Goal: Transaction & Acquisition: Purchase product/service

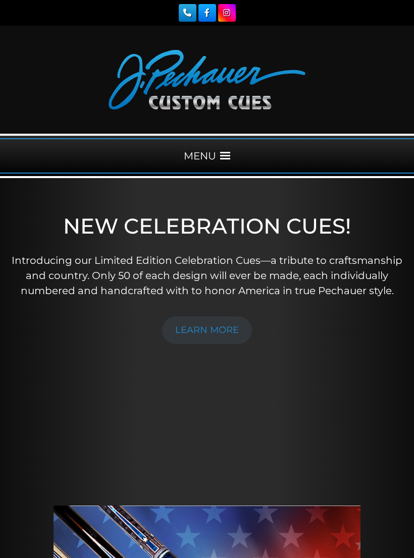
click at [223, 155] on span at bounding box center [225, 156] width 10 height 10
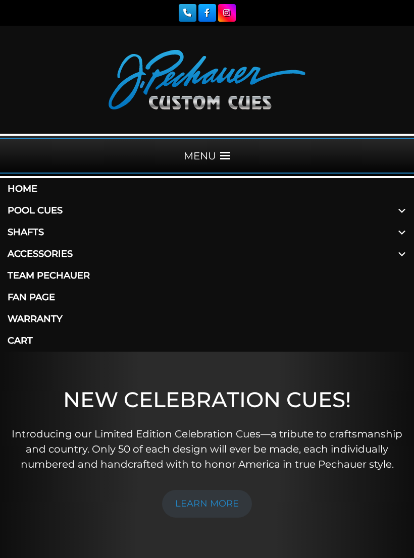
click at [41, 228] on link "Shafts" at bounding box center [207, 232] width 414 height 22
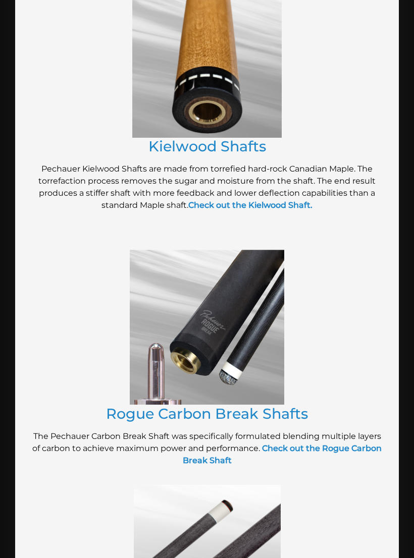
scroll to position [1034, 0]
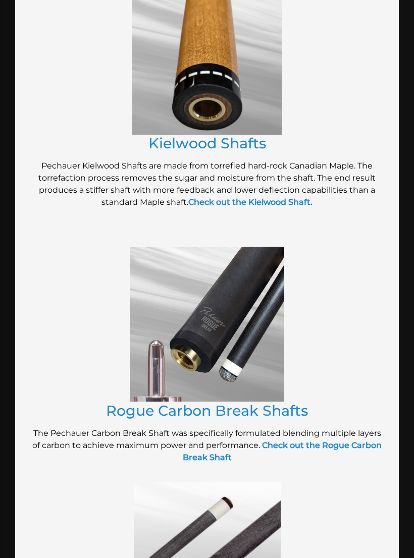
click at [285, 405] on link "Rogue Carbon Break Shafts" at bounding box center [207, 410] width 202 height 18
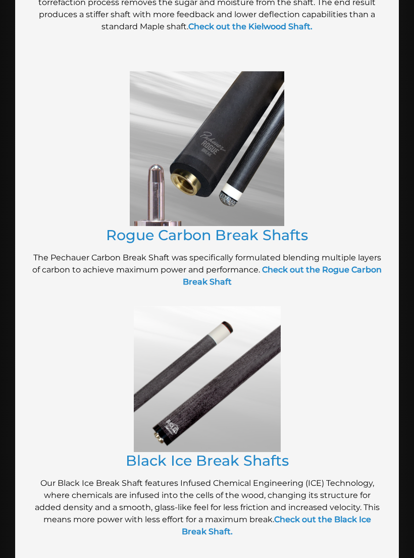
scroll to position [1211, 0]
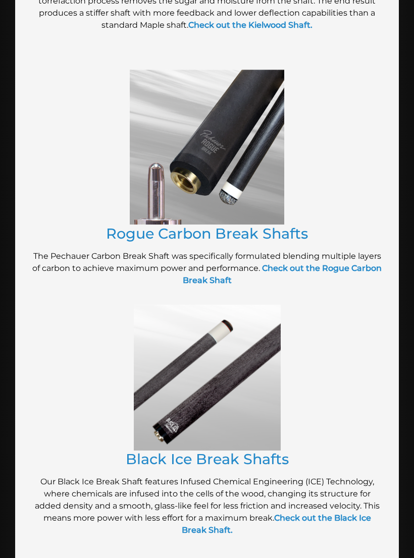
click at [217, 399] on img at bounding box center [207, 378] width 147 height 146
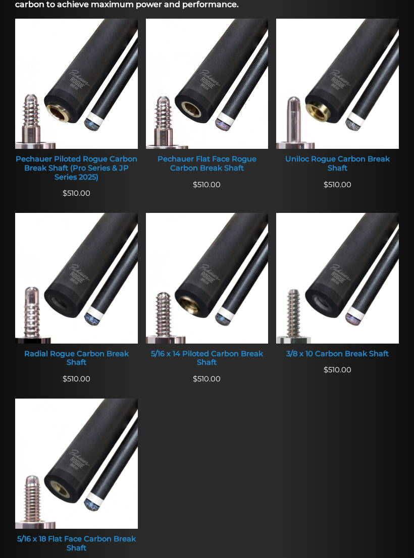
scroll to position [417, 0]
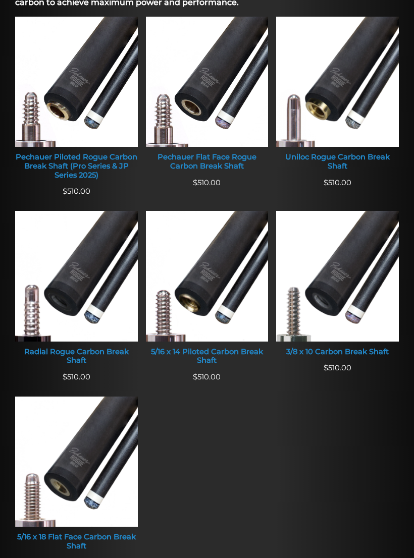
click at [333, 299] on img at bounding box center [337, 276] width 123 height 130
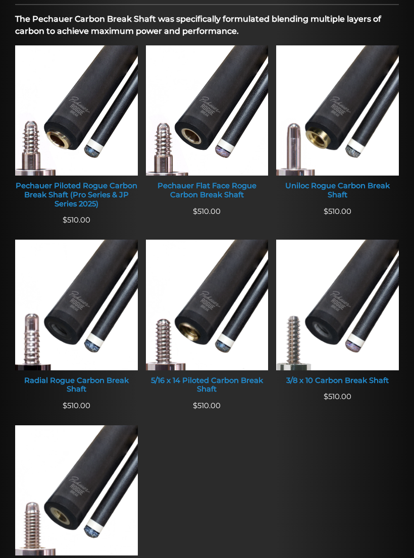
scroll to position [385, 0]
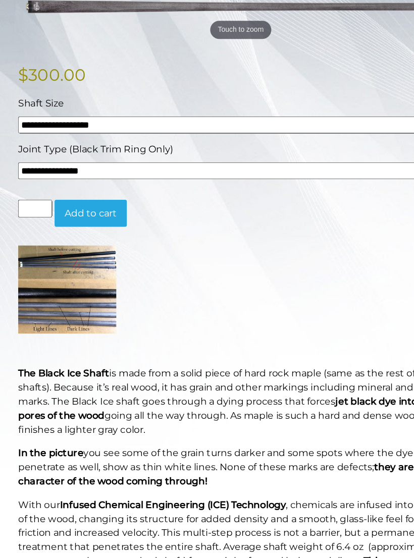
scroll to position [218, 0]
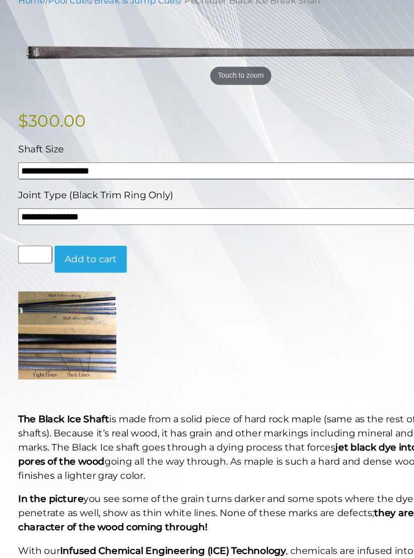
click at [251, 307] on p at bounding box center [207, 289] width 382 height 76
click at [74, 306] on img at bounding box center [58, 289] width 84 height 76
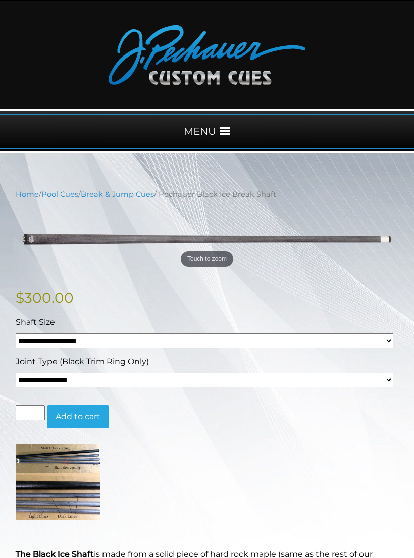
scroll to position [8, 0]
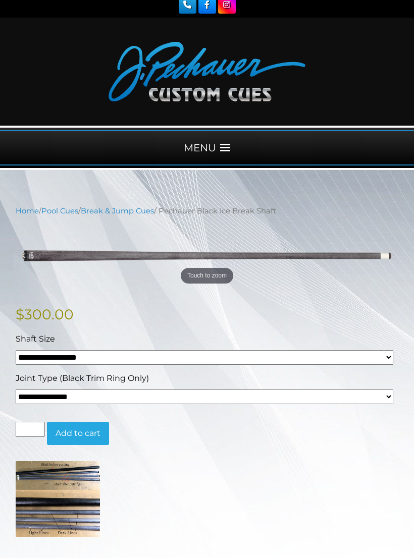
click at [301, 355] on select "**********" at bounding box center [204, 357] width 377 height 15
click at [229, 494] on p at bounding box center [207, 499] width 382 height 76
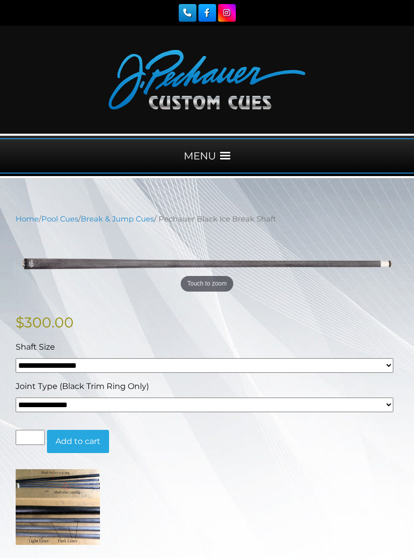
click at [120, 220] on link "Break & Jump Cues" at bounding box center [117, 218] width 73 height 9
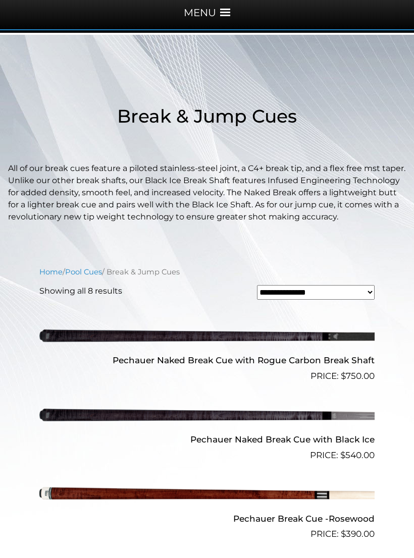
scroll to position [154, 0]
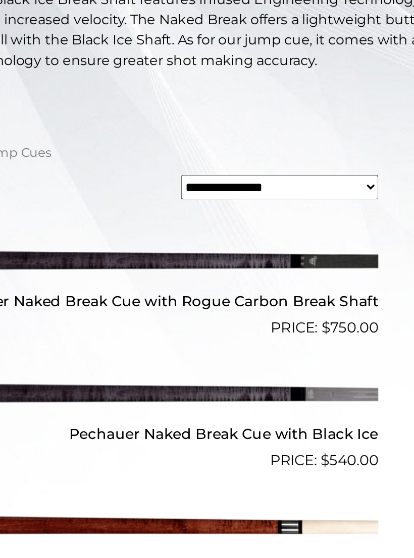
click at [203, 376] on img at bounding box center [206, 403] width 335 height 55
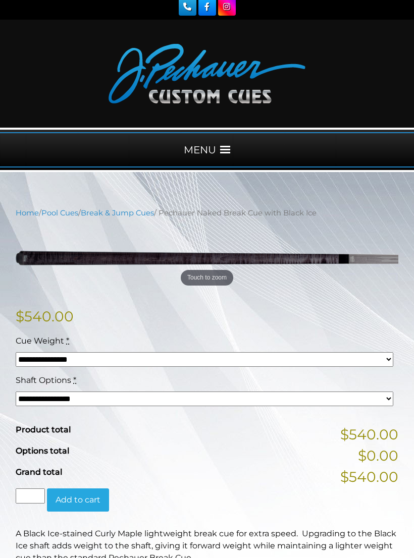
scroll to position [8, 0]
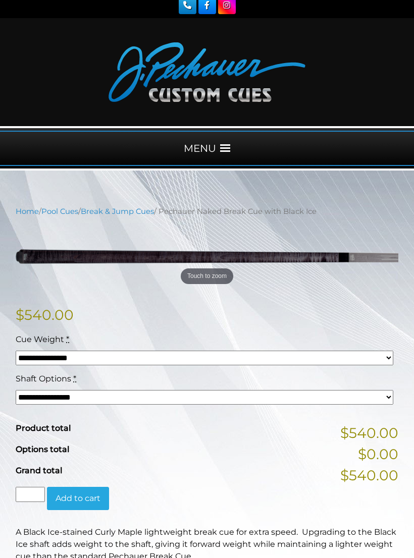
click at [296, 365] on select "**********" at bounding box center [204, 358] width 377 height 15
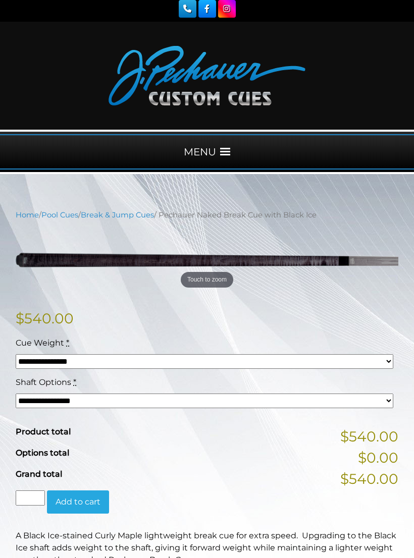
scroll to position [4, 0]
click at [218, 143] on div "MENU" at bounding box center [207, 152] width 414 height 35
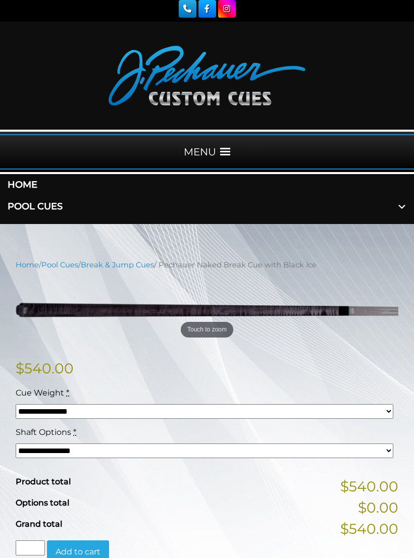
scroll to position [4, 0]
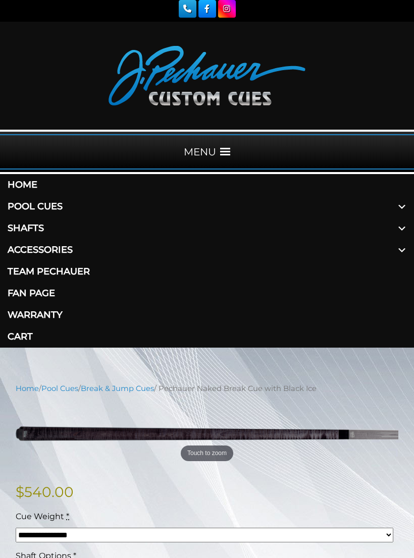
click at [406, 207] on span at bounding box center [401, 207] width 24 height 22
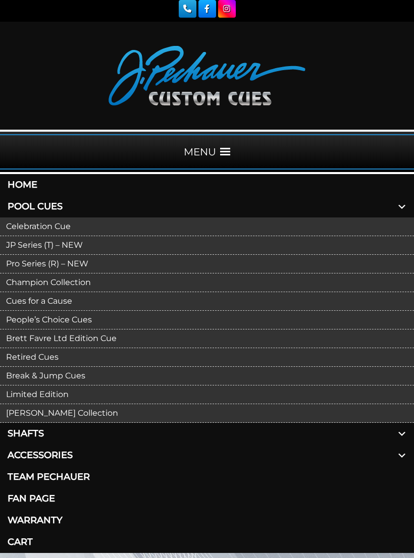
click at [285, 266] on link "Pro Series (R) – NEW" at bounding box center [207, 264] width 414 height 19
click at [409, 252] on link "JP Series (T) – NEW" at bounding box center [207, 245] width 414 height 19
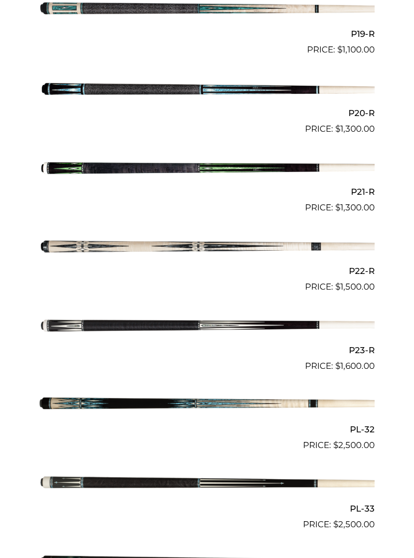
scroll to position [1800, 0]
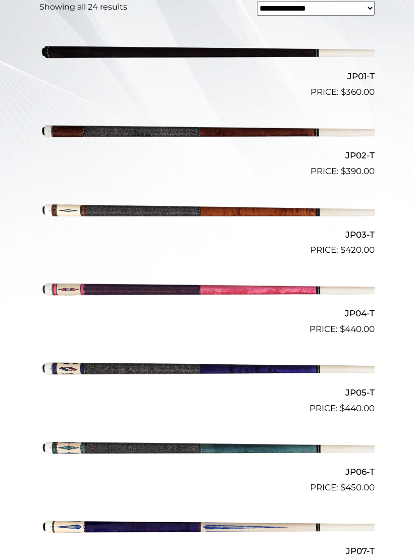
scroll to position [359, 0]
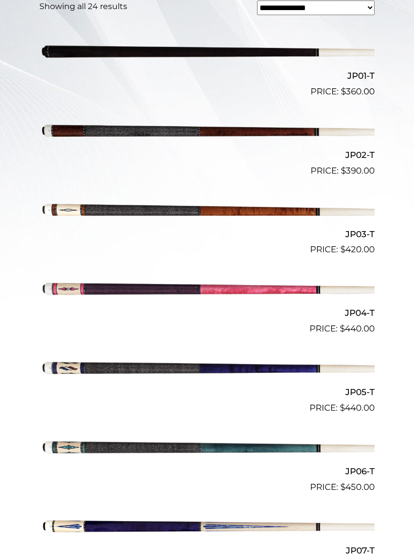
click at [71, 134] on img at bounding box center [206, 129] width 335 height 55
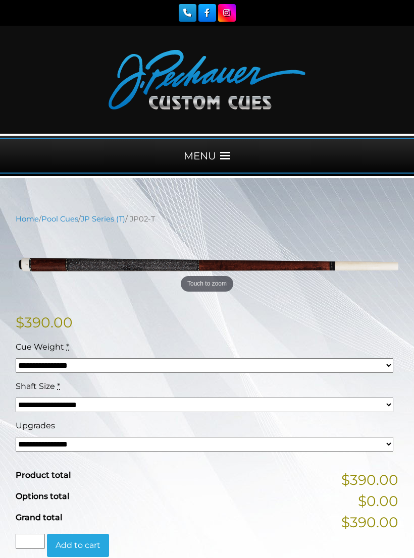
click at [348, 442] on select "**********" at bounding box center [204, 444] width 377 height 15
